Goal: Information Seeking & Learning: Learn about a topic

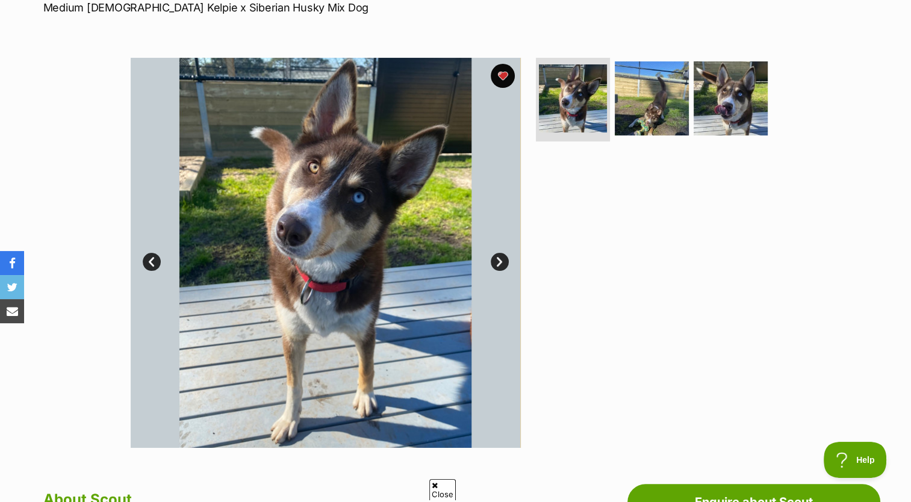
click at [730, 127] on img at bounding box center [731, 98] width 74 height 74
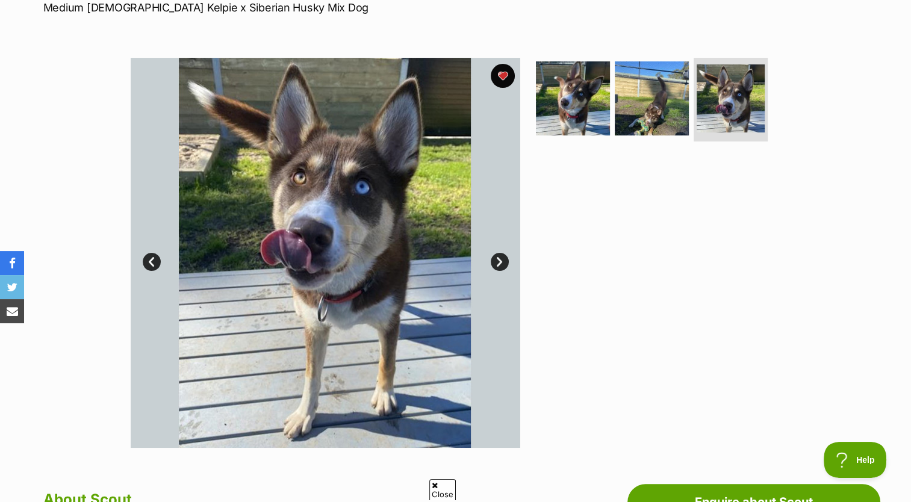
click at [652, 113] on img at bounding box center [652, 98] width 74 height 74
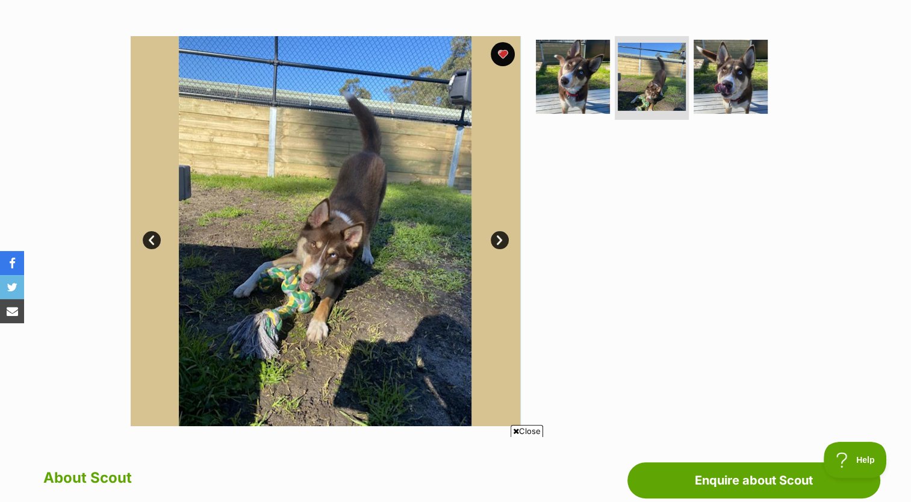
scroll to position [233, 0]
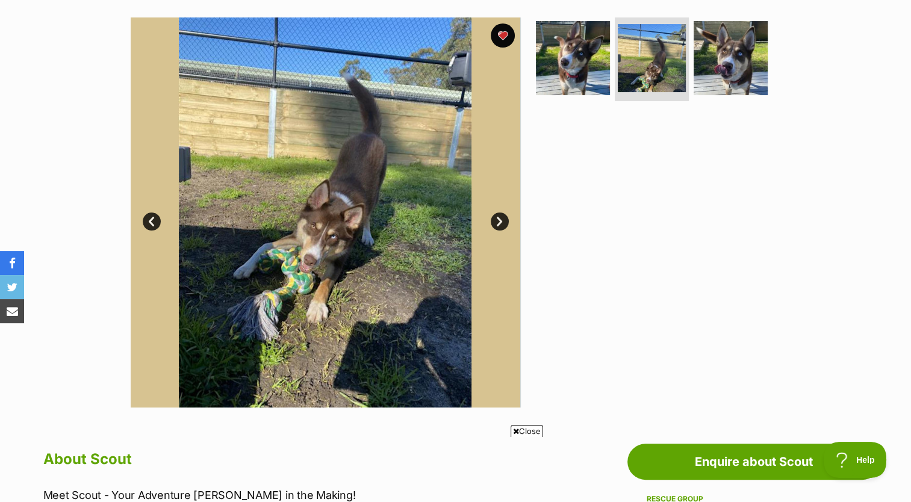
click at [501, 223] on link "Next" at bounding box center [500, 222] width 18 height 18
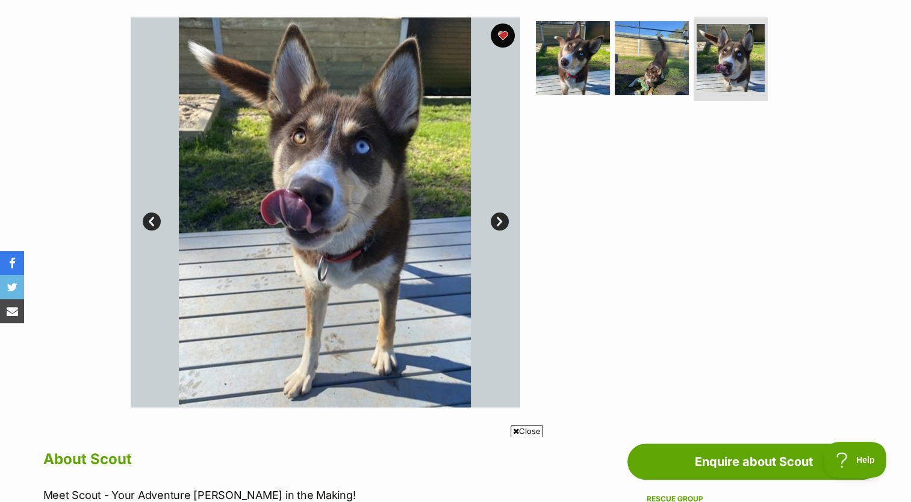
click at [498, 223] on link "Next" at bounding box center [500, 222] width 18 height 18
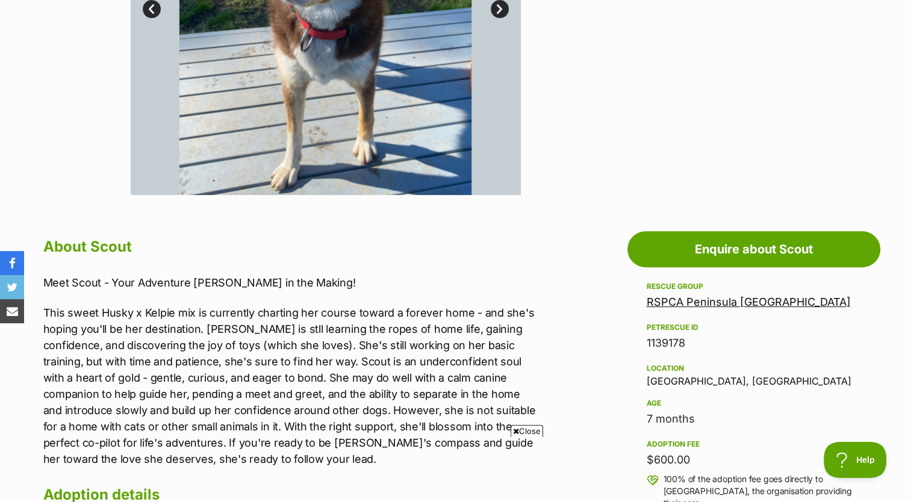
scroll to position [643, 0]
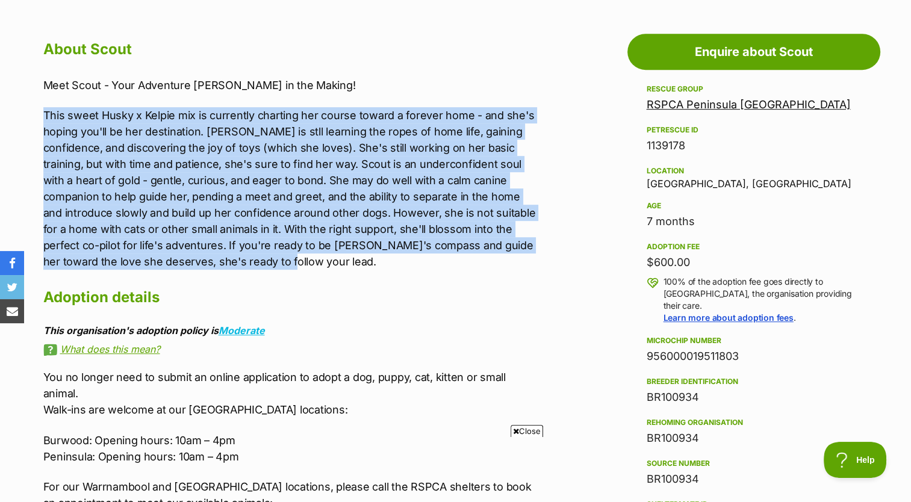
drag, startPoint x: 42, startPoint y: 114, endPoint x: 260, endPoint y: 260, distance: 262.5
click at [260, 260] on div "About Scout Meet Scout - Your Adventure Buddy in the Making! This sweet Husky x…" at bounding box center [285, 312] width 509 height 552
copy p "This sweet Husky x Kelpie mix is currently charting her course toward a forever…"
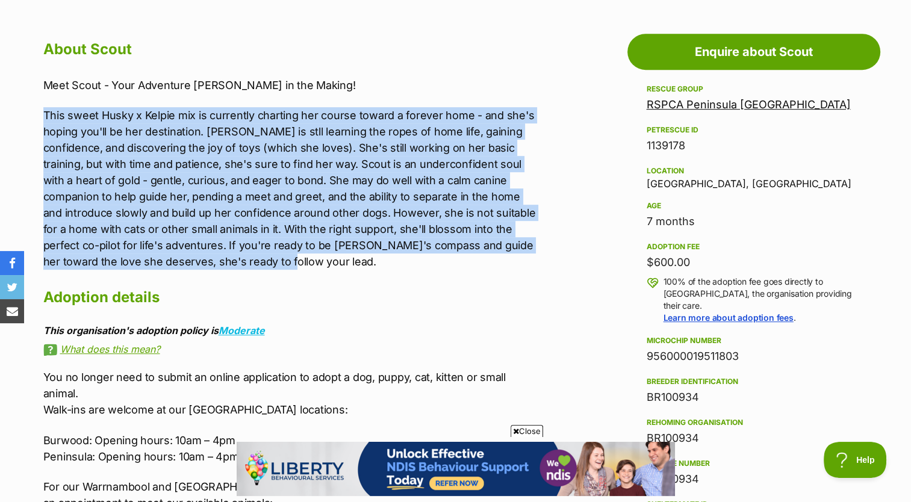
scroll to position [0, 0]
click at [474, 249] on p "This sweet Husky x Kelpie mix is currently charting her course toward a forever…" at bounding box center [291, 188] width 497 height 163
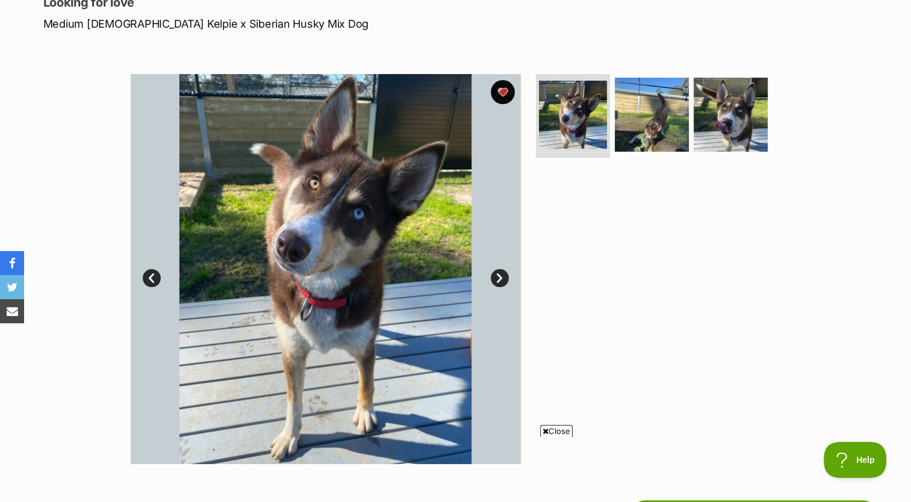
scroll to position [193, 0]
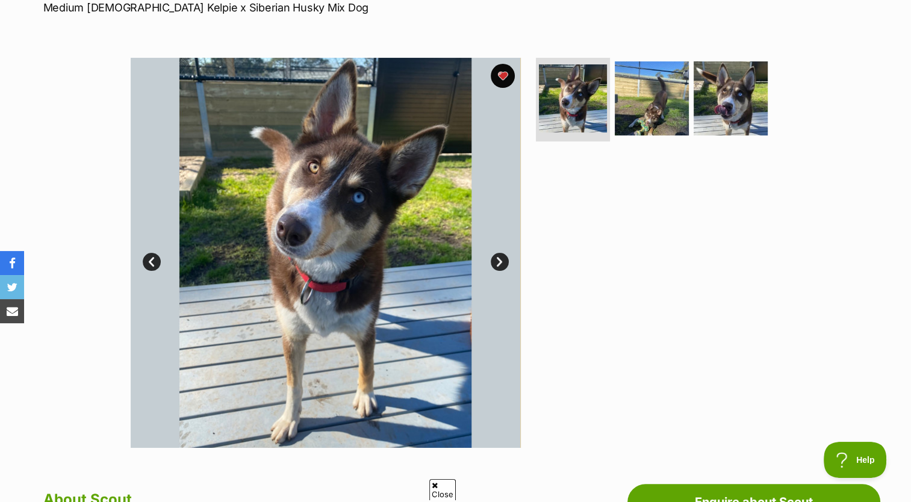
click at [627, 128] on img at bounding box center [652, 98] width 74 height 74
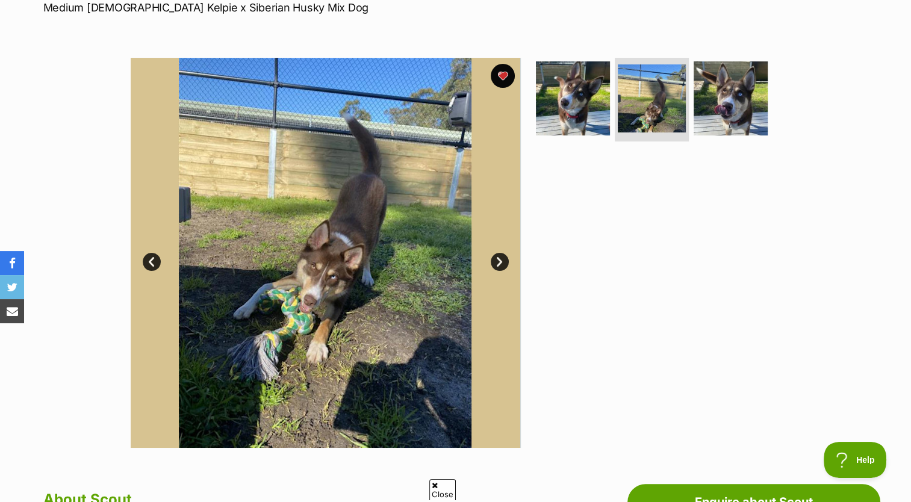
scroll to position [0, 0]
